Goal: Communication & Community: Answer question/provide support

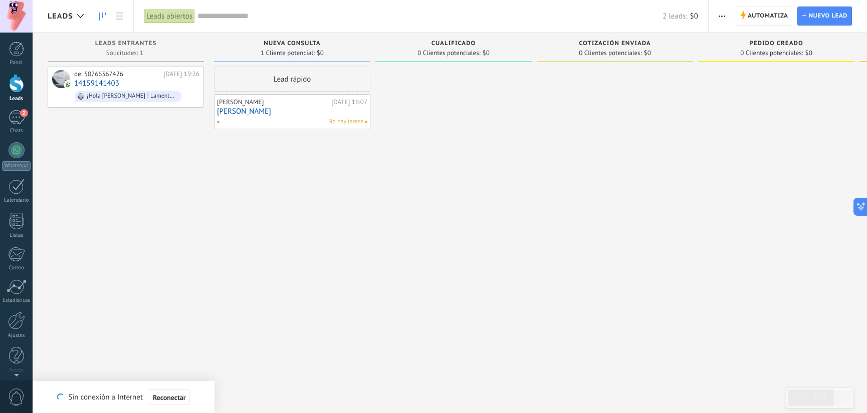
scroll to position [10, 0]
click at [15, 117] on div "2" at bounding box center [17, 117] width 16 height 15
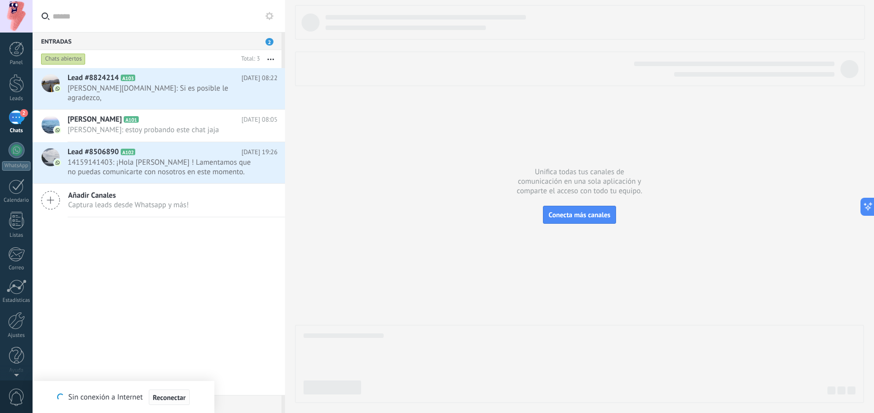
click at [175, 398] on span "Reconectar" at bounding box center [169, 397] width 33 height 7
click at [170, 86] on span "[PERSON_NAME][DOMAIN_NAME]: Si es posible le agradezco," at bounding box center [163, 93] width 191 height 19
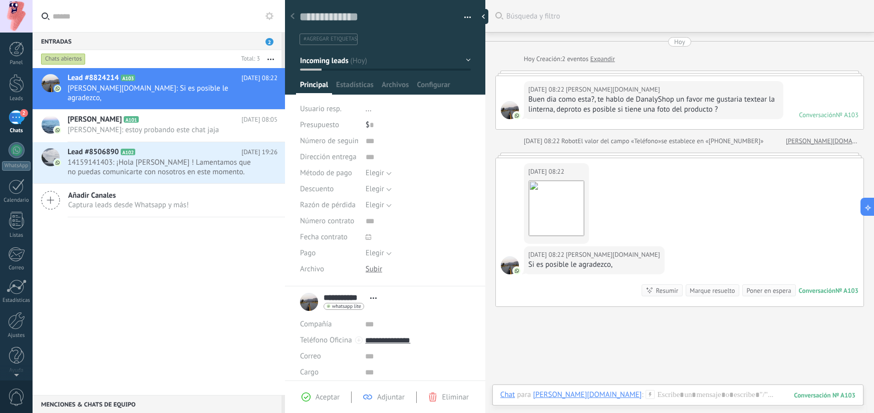
click at [801, 112] on div "Conversación" at bounding box center [817, 115] width 37 height 9
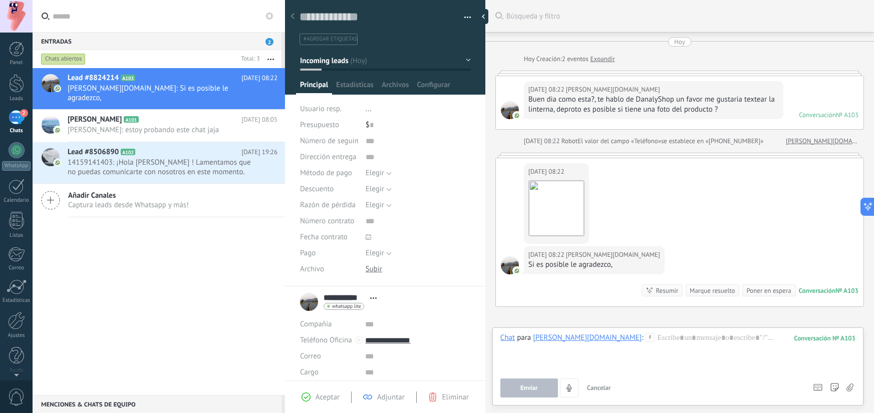
click at [761, 108] on div "Buen dia como esta?, te hablo de DanalyShop un favor me gustaria textear la lin…" at bounding box center [653, 105] width 250 height 20
click at [748, 94] on div "[DATE] 08:22 [PERSON_NAME][DOMAIN_NAME]" at bounding box center [653, 90] width 250 height 10
click at [808, 114] on div "Conversación" at bounding box center [817, 115] width 37 height 9
click at [216, 115] on h2 "[PERSON_NAME] A101" at bounding box center [155, 120] width 174 height 10
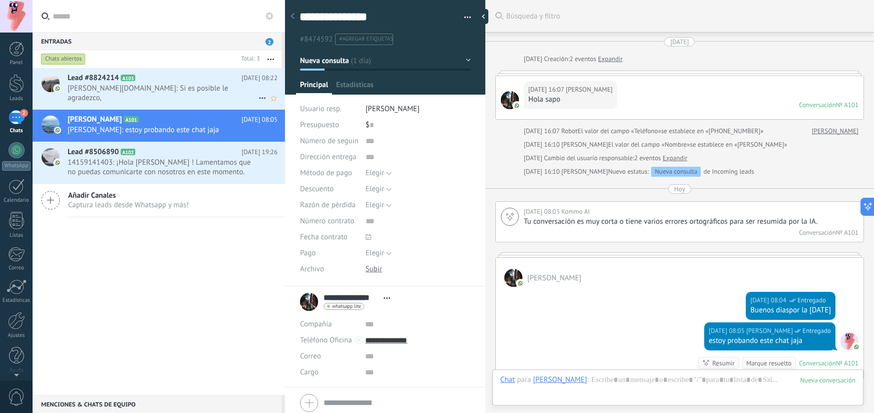
click at [201, 82] on h2 "Lead #8824214 A103" at bounding box center [155, 78] width 174 height 10
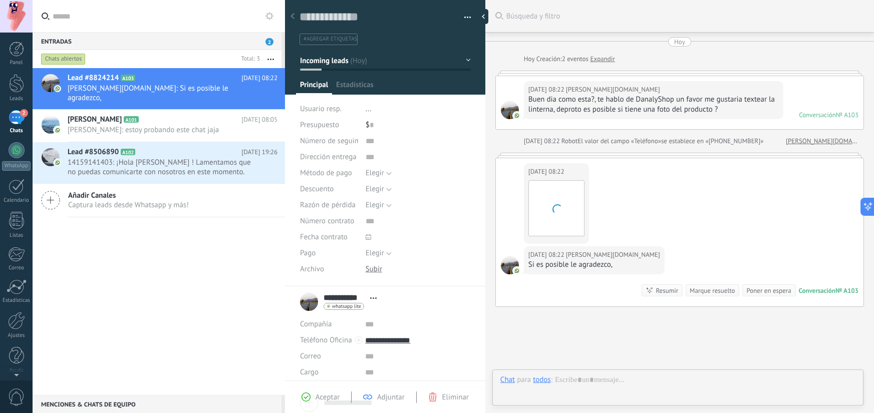
scroll to position [47, 0]
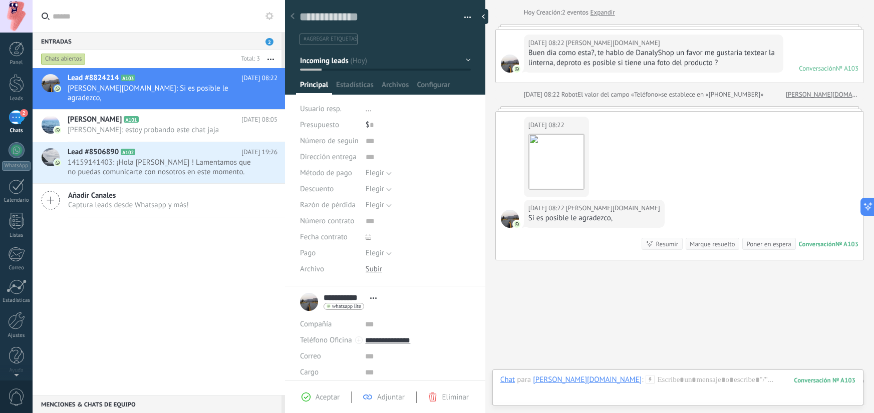
click at [646, 142] on div "[DATE] 08:22 [PERSON_NAME][DOMAIN_NAME] Descargar" at bounding box center [680, 156] width 368 height 88
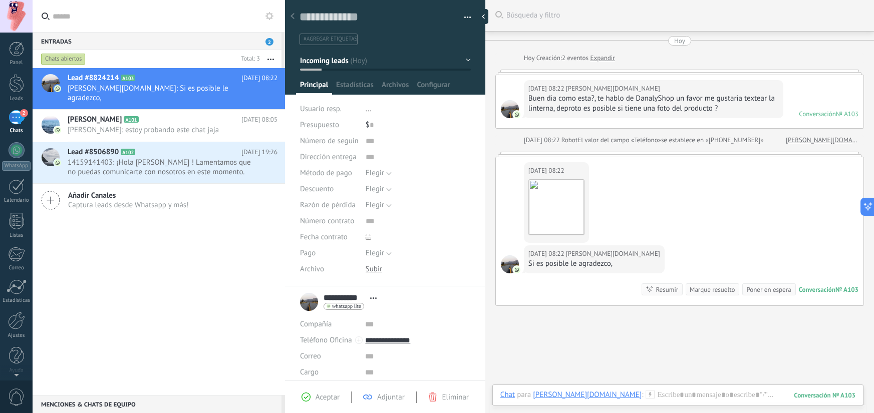
scroll to position [0, 0]
click at [605, 52] on div "[DATE] [DATE] Creación: 2 eventos Expandir [DATE] 08:22 [PERSON_NAME][DOMAIN_NA…" at bounding box center [679, 172] width 369 height 270
click at [606, 56] on link "Expandir" at bounding box center [603, 59] width 25 height 10
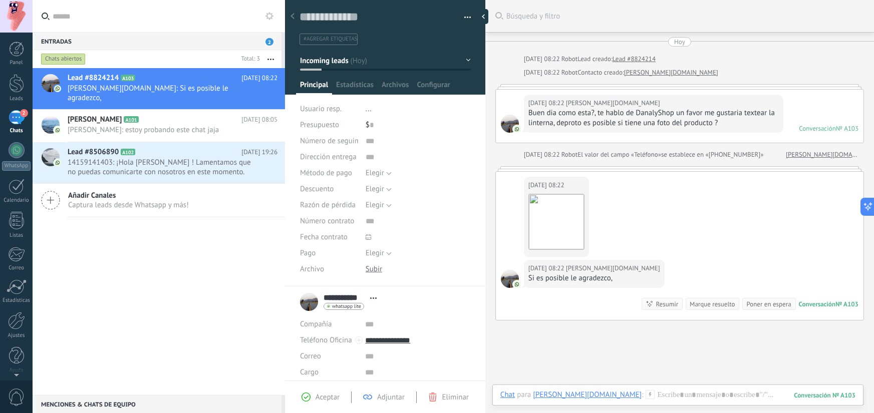
click at [291, 19] on icon at bounding box center [293, 16] width 4 height 6
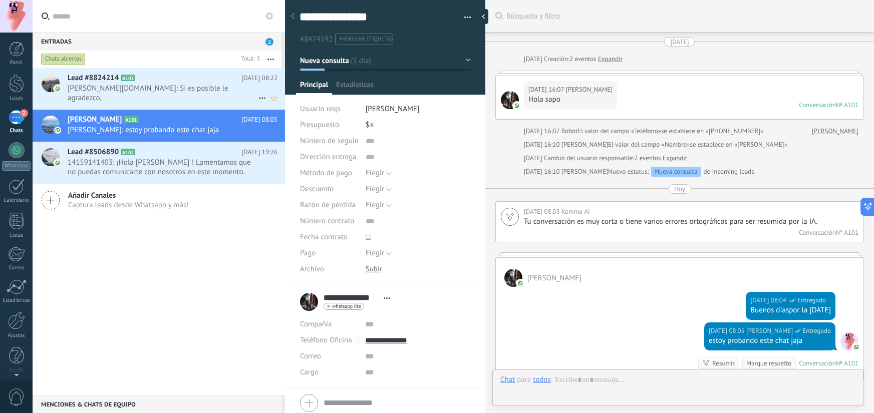
scroll to position [141, 0]
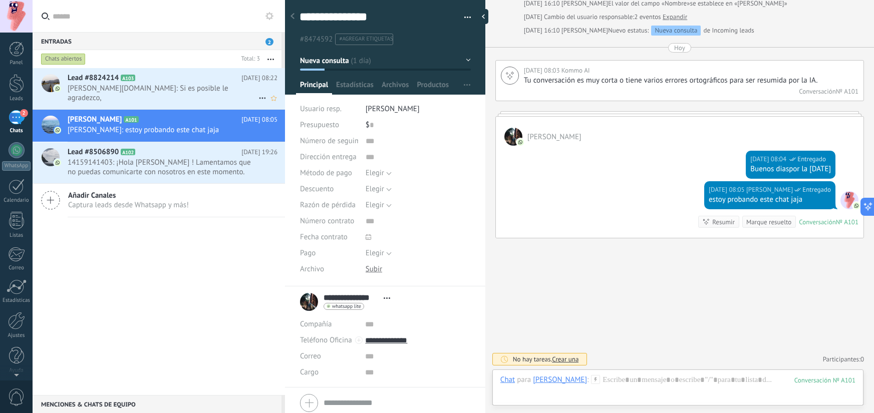
click at [203, 86] on span "[PERSON_NAME][DOMAIN_NAME]: Si es posible le agradezco," at bounding box center [163, 93] width 191 height 19
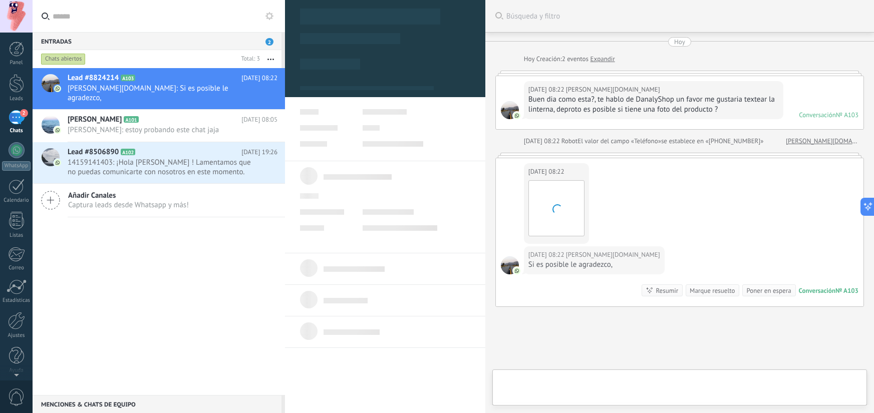
type textarea "**********"
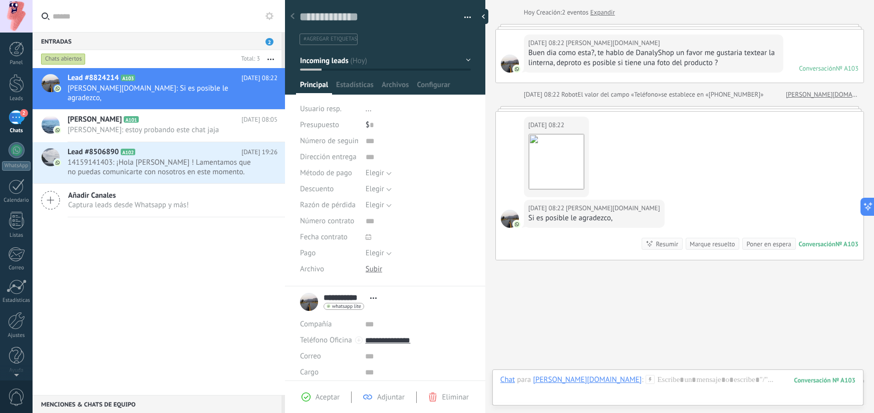
click at [817, 240] on div "Conversación" at bounding box center [817, 244] width 37 height 9
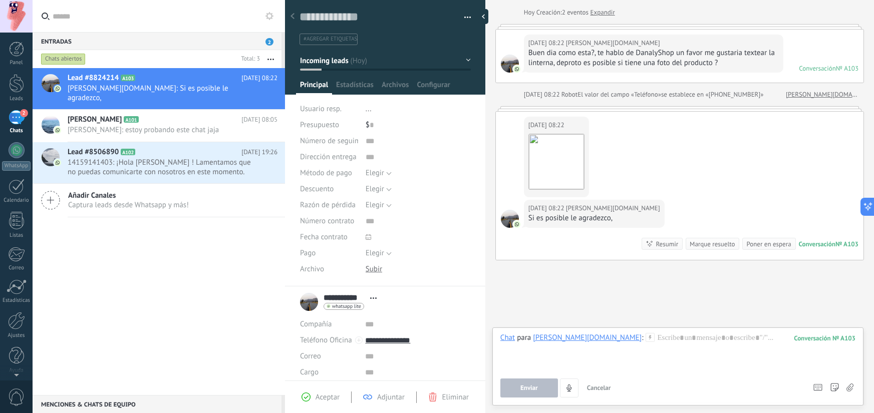
click at [817, 240] on div "Conversación" at bounding box center [817, 244] width 37 height 9
click at [829, 71] on div "Conversación" at bounding box center [817, 68] width 37 height 9
click at [607, 12] on link "Expandir" at bounding box center [603, 13] width 25 height 10
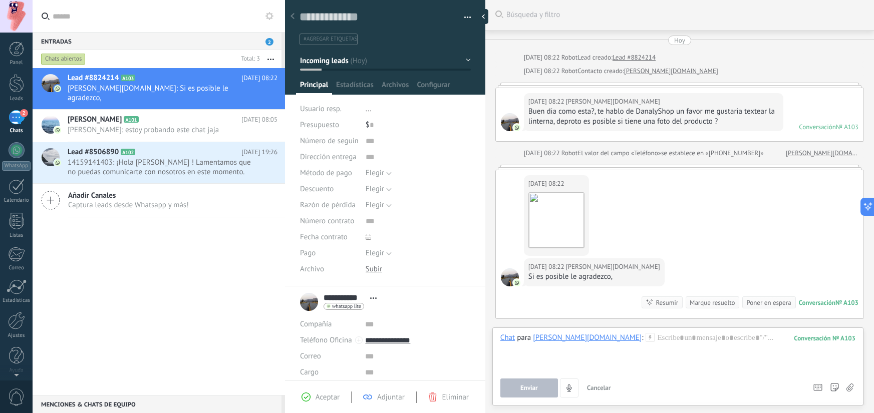
scroll to position [0, 0]
click at [656, 300] on div "Resumir" at bounding box center [667, 305] width 23 height 10
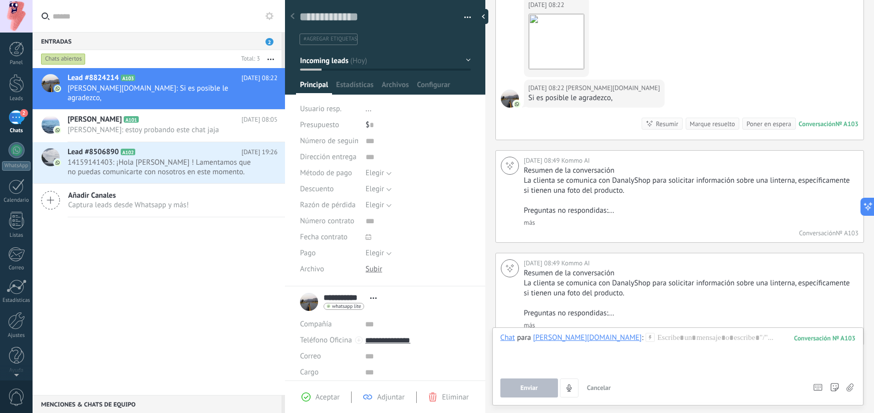
scroll to position [192, 0]
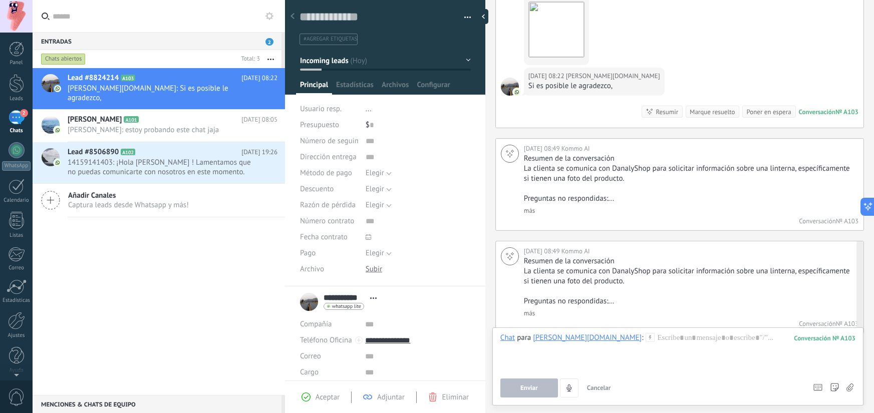
click at [532, 309] on link "más" at bounding box center [529, 313] width 11 height 9
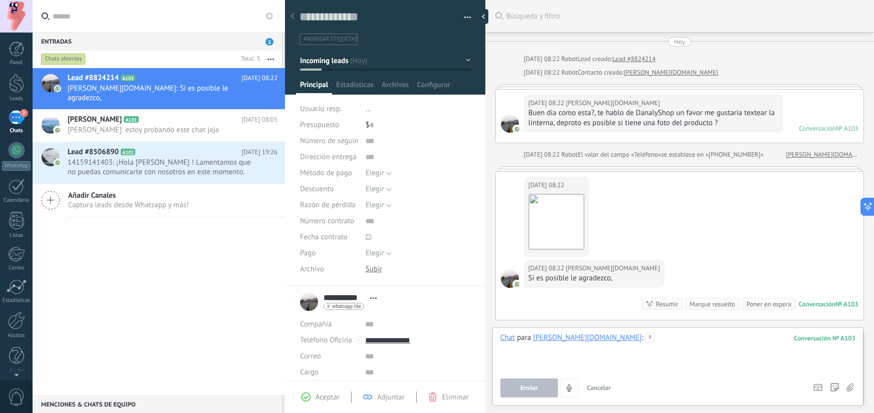
click at [601, 359] on div at bounding box center [677, 352] width 355 height 38
click at [519, 386] on button "Enviar" at bounding box center [529, 388] width 58 height 19
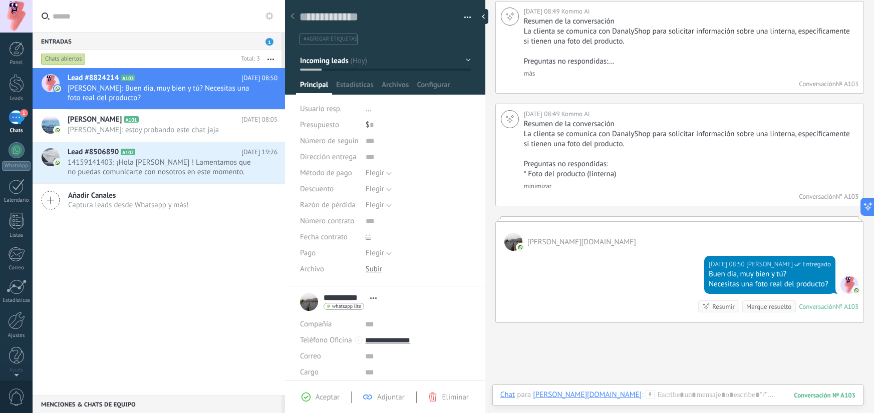
scroll to position [391, 0]
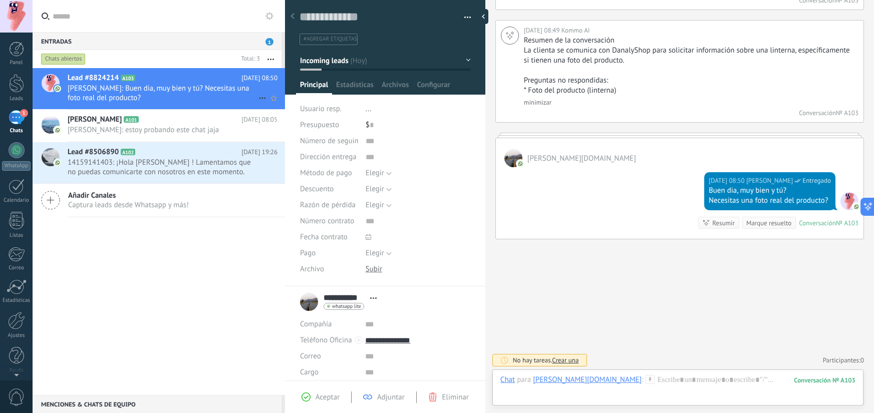
click at [198, 99] on span "[PERSON_NAME]: Buen dia, muy bien y tú? Necesitas una foto real del producto?" at bounding box center [163, 93] width 191 height 19
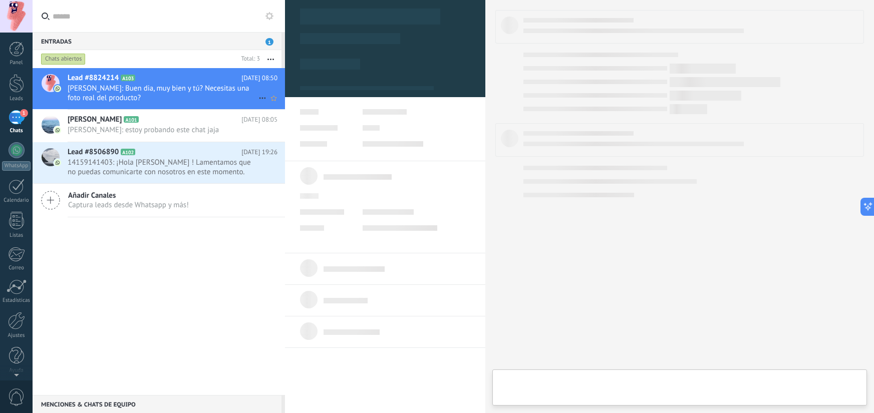
type textarea "**********"
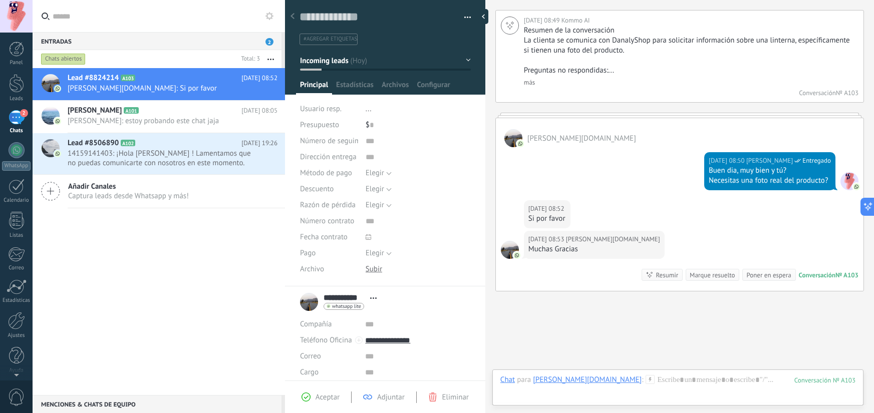
scroll to position [323, 0]
